Goal: Task Accomplishment & Management: Manage account settings

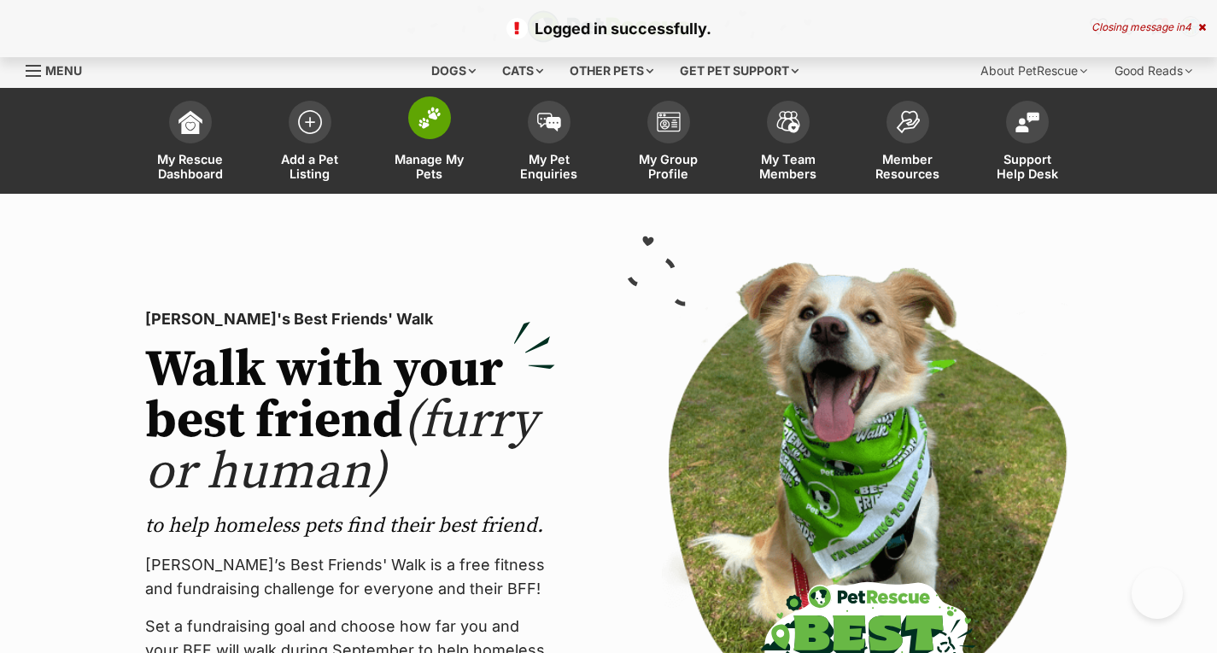
click at [426, 152] on span "Manage My Pets" at bounding box center [429, 166] width 77 height 29
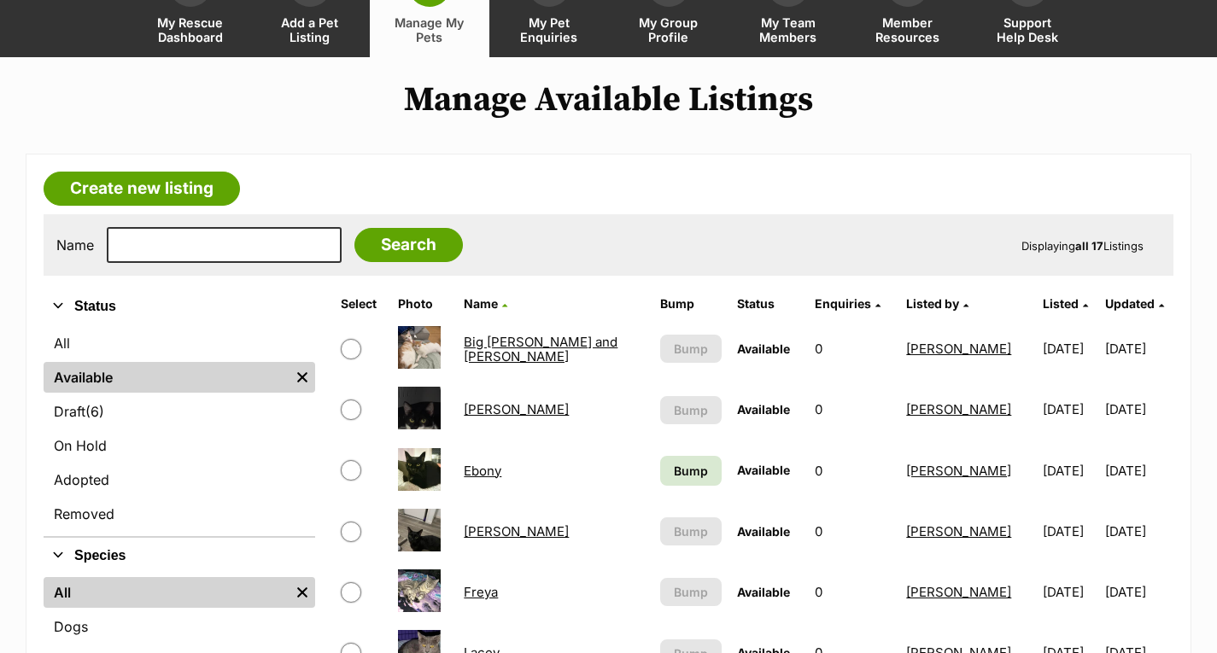
scroll to position [256, 0]
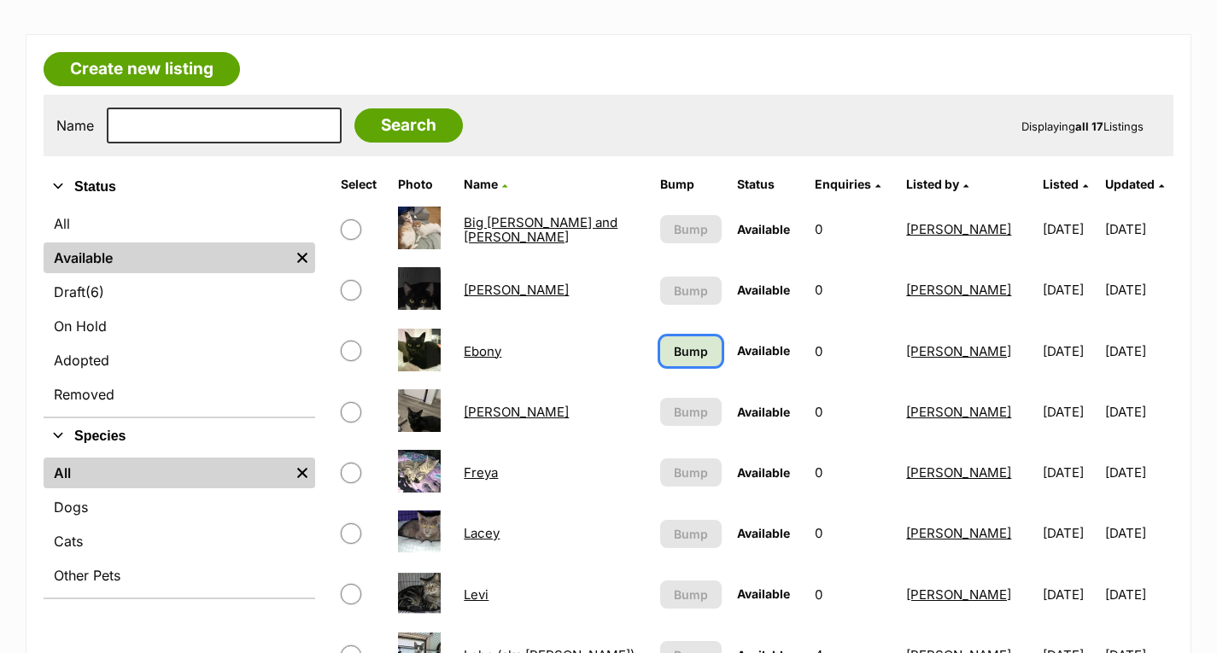
click at [679, 349] on span "Bump" at bounding box center [691, 351] width 34 height 18
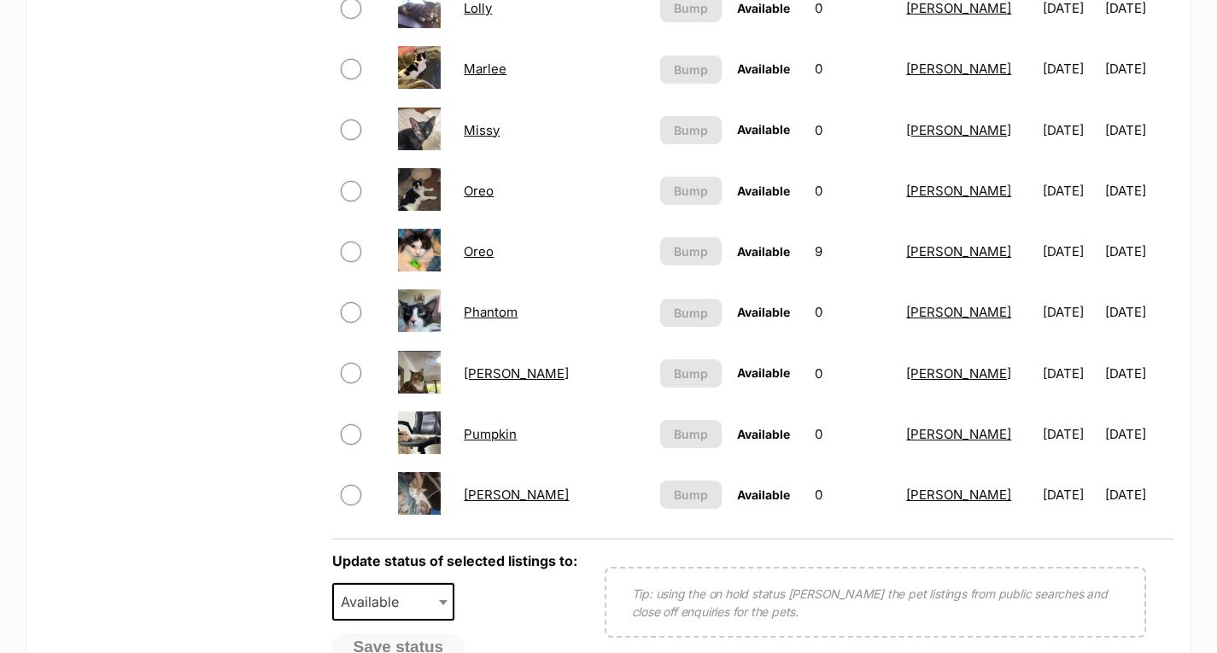
scroll to position [1196, 0]
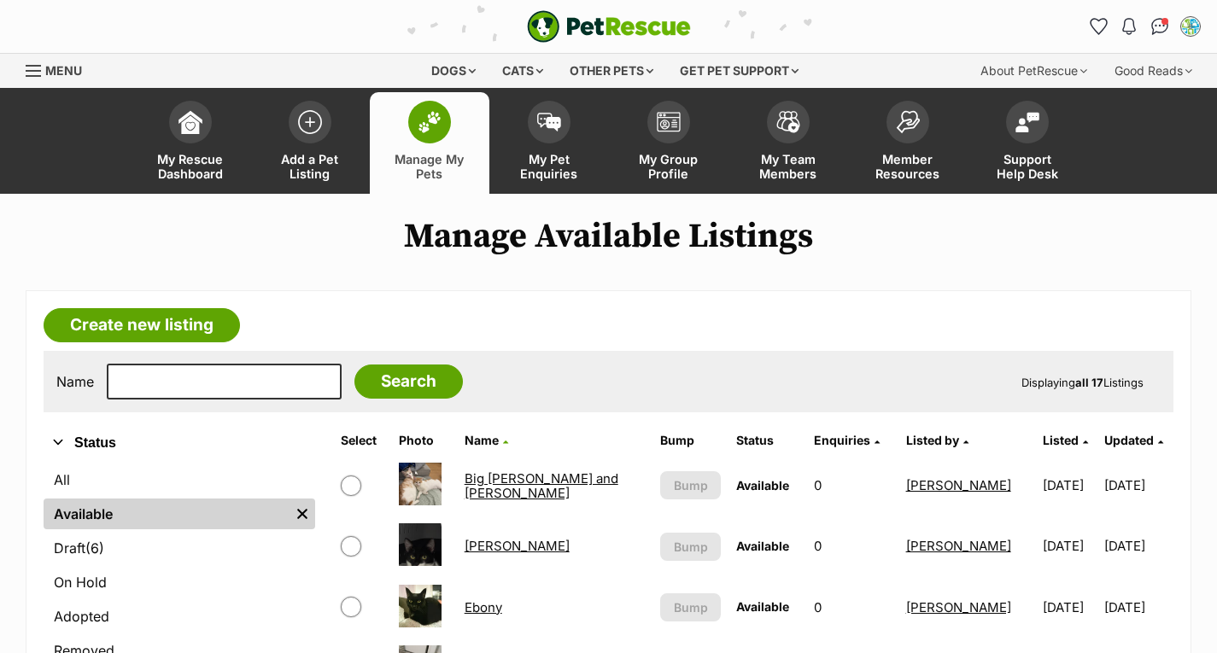
click at [28, 77] on div "Menu" at bounding box center [34, 71] width 17 height 14
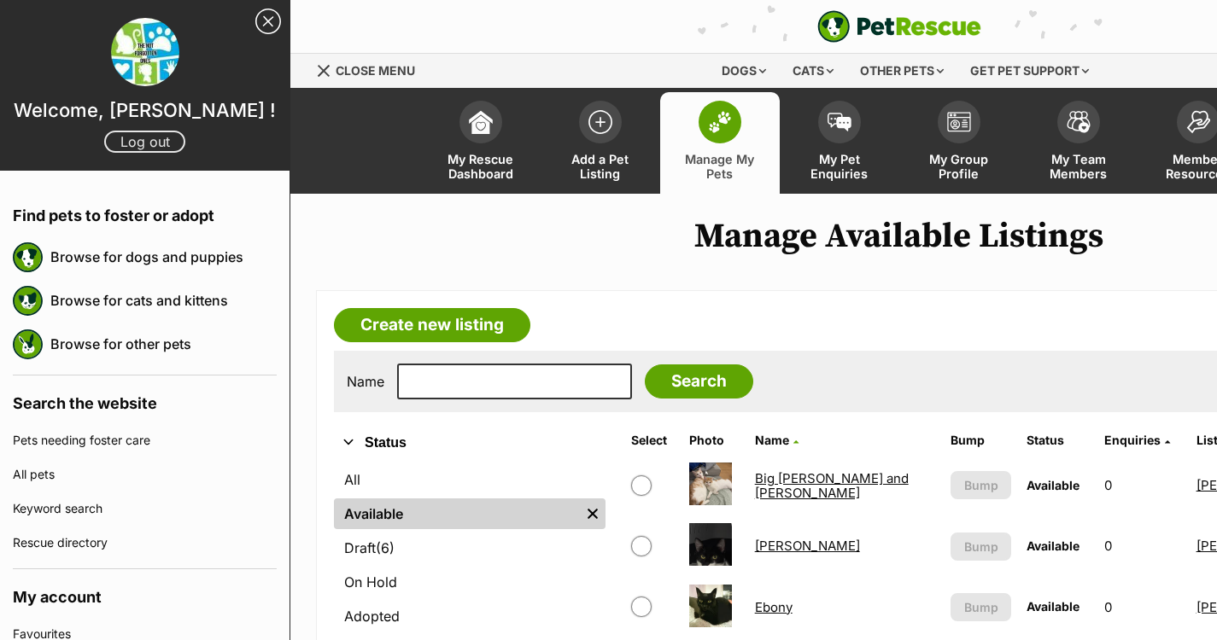
click at [128, 140] on link "Log out" at bounding box center [144, 142] width 81 height 22
